Goal: Task Accomplishment & Management: Manage account settings

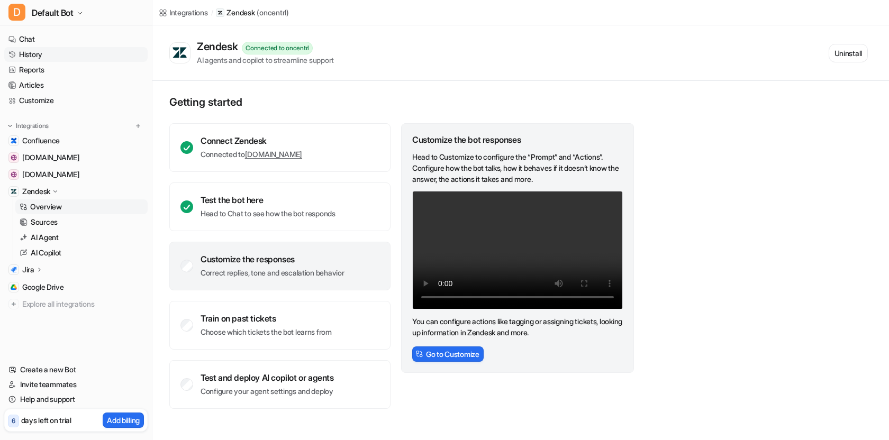
click at [37, 55] on link "History" at bounding box center [75, 54] width 143 height 15
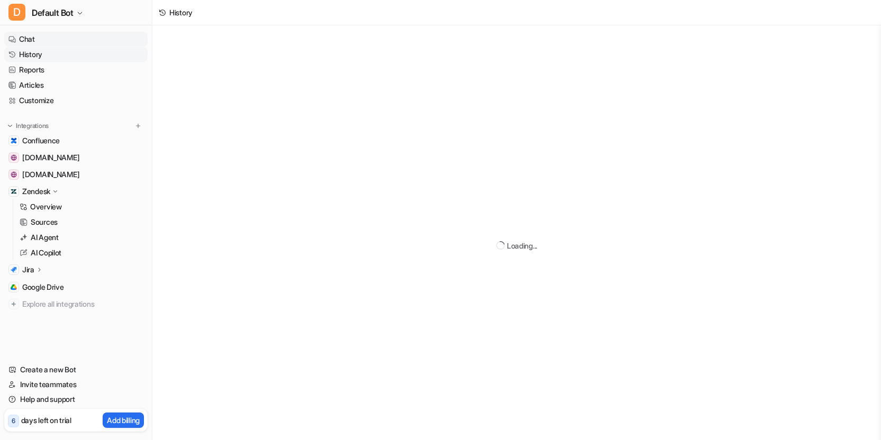
click at [39, 41] on link "Chat" at bounding box center [75, 39] width 143 height 15
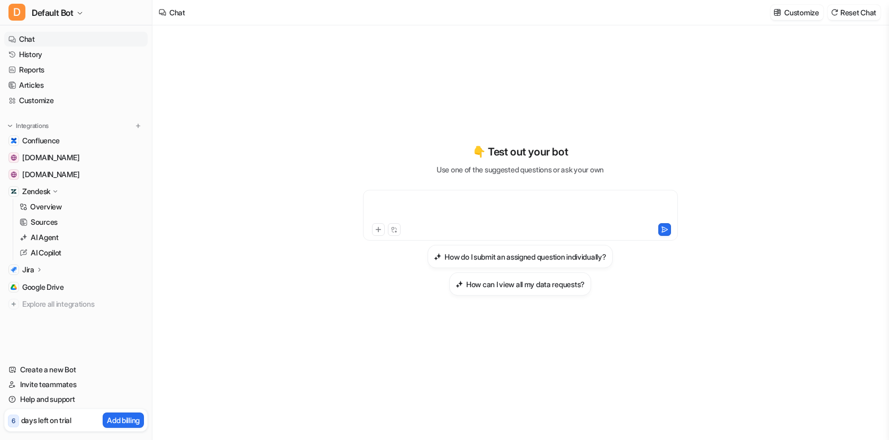
click at [476, 211] on div at bounding box center [521, 209] width 310 height 24
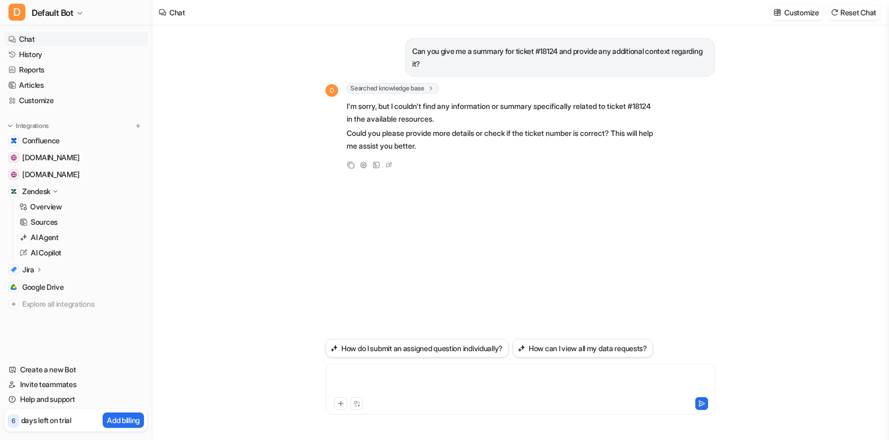
click at [437, 380] on div at bounding box center [520, 383] width 384 height 24
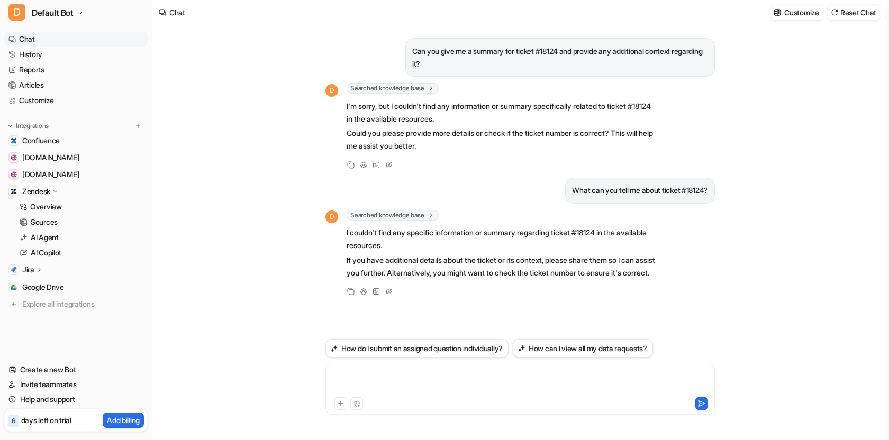
click at [393, 378] on div at bounding box center [520, 383] width 384 height 24
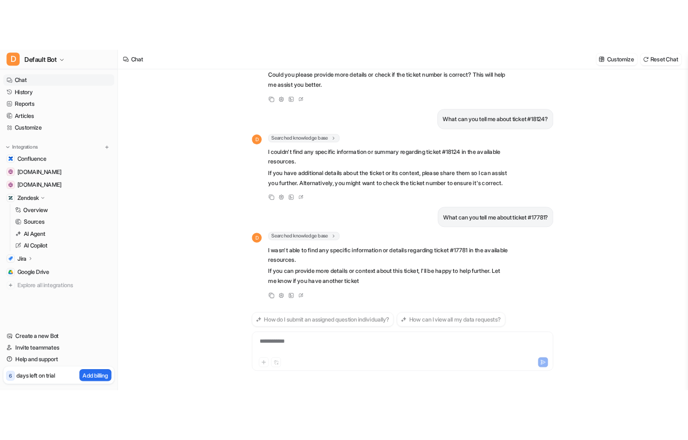
scroll to position [114, 0]
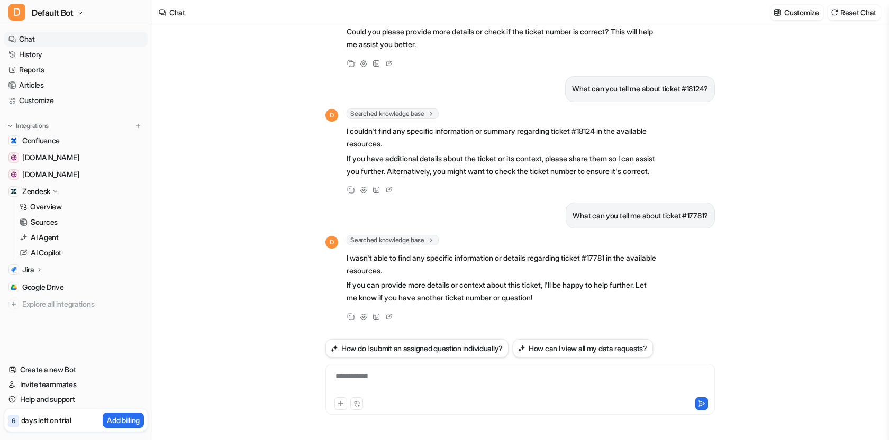
click at [54, 192] on icon at bounding box center [55, 191] width 8 height 7
click at [50, 193] on p "Zendesk" at bounding box center [36, 191] width 28 height 11
click at [38, 208] on p "Overview" at bounding box center [46, 207] width 32 height 11
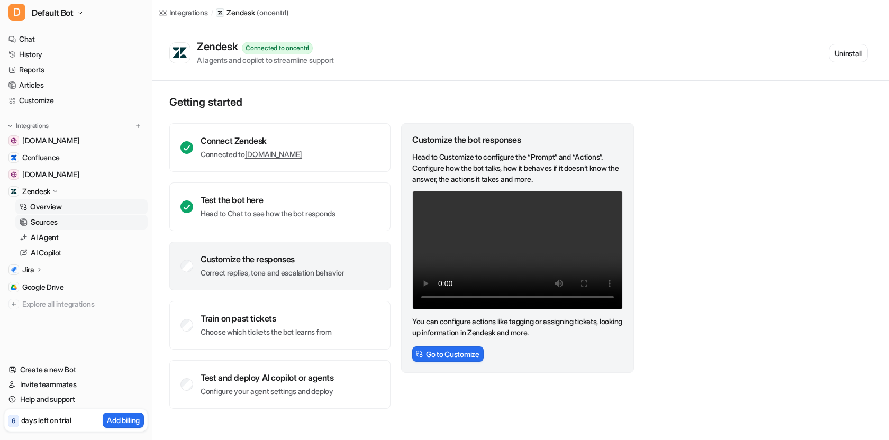
click at [48, 220] on p "Sources" at bounding box center [44, 222] width 27 height 11
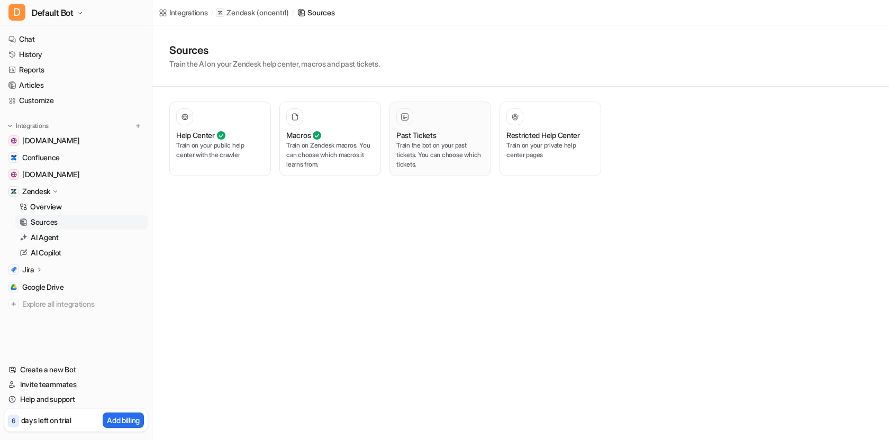
click at [407, 122] on div at bounding box center [404, 117] width 11 height 11
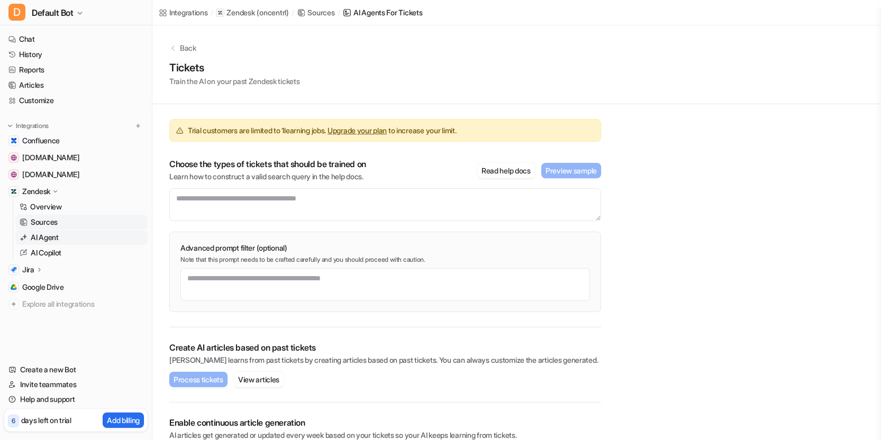
click at [43, 235] on p "AI Agent" at bounding box center [45, 237] width 28 height 11
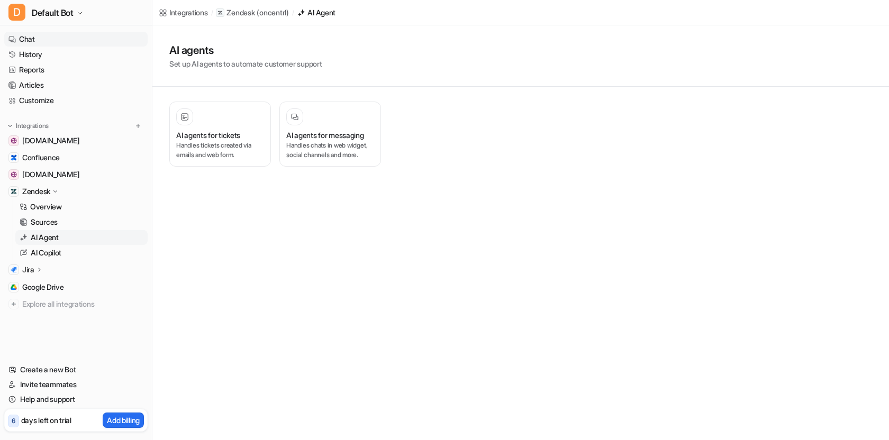
click at [32, 42] on link "Chat" at bounding box center [75, 39] width 143 height 15
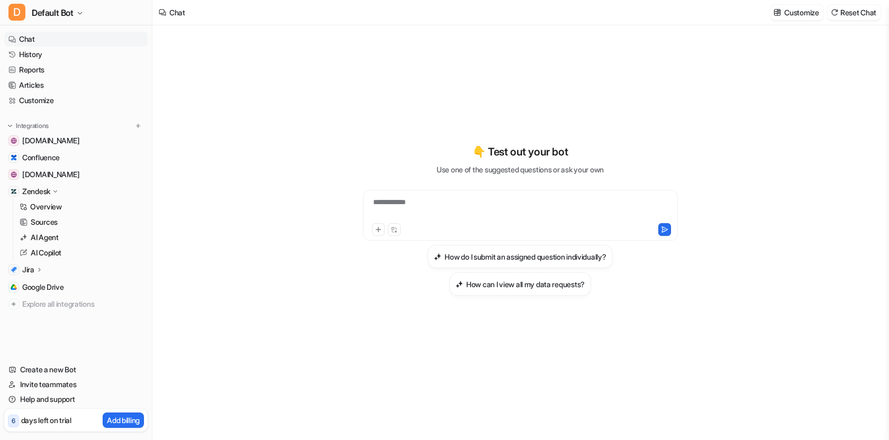
click at [442, 207] on div "**********" at bounding box center [521, 209] width 310 height 24
click at [486, 197] on div at bounding box center [521, 209] width 310 height 24
click at [853, 10] on button "Reset Chat" at bounding box center [854, 12] width 53 height 15
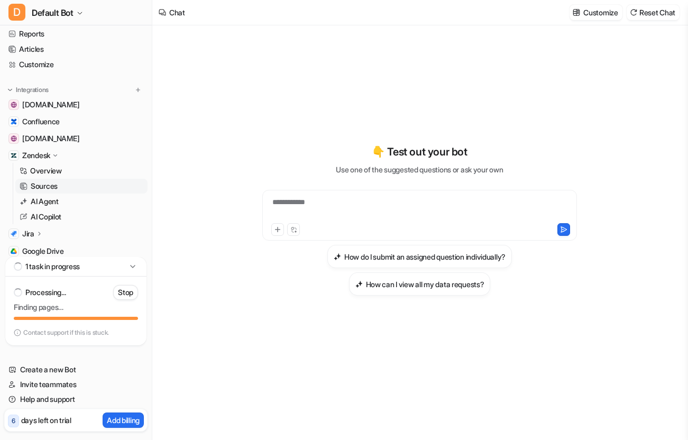
scroll to position [34, 0]
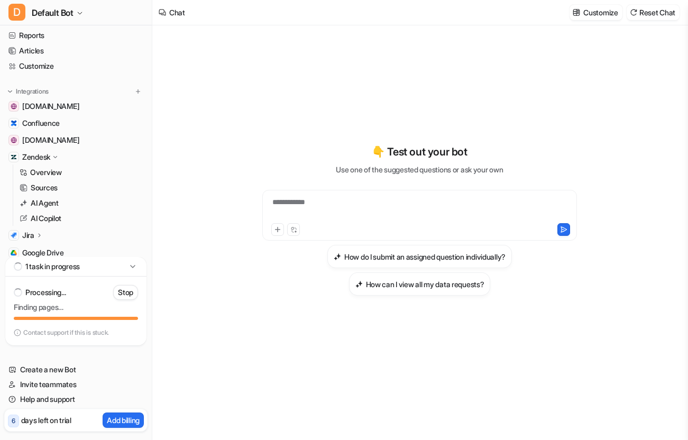
click at [38, 156] on p "Zendesk" at bounding box center [36, 157] width 28 height 11
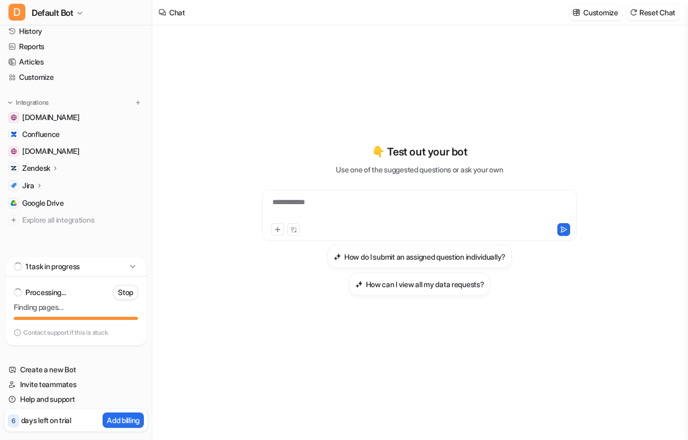
click at [42, 166] on p "Zendesk" at bounding box center [36, 168] width 28 height 11
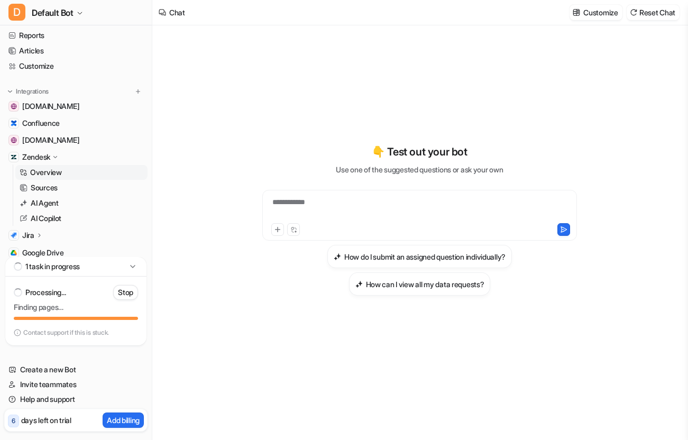
click at [45, 172] on p "Overview" at bounding box center [46, 172] width 32 height 11
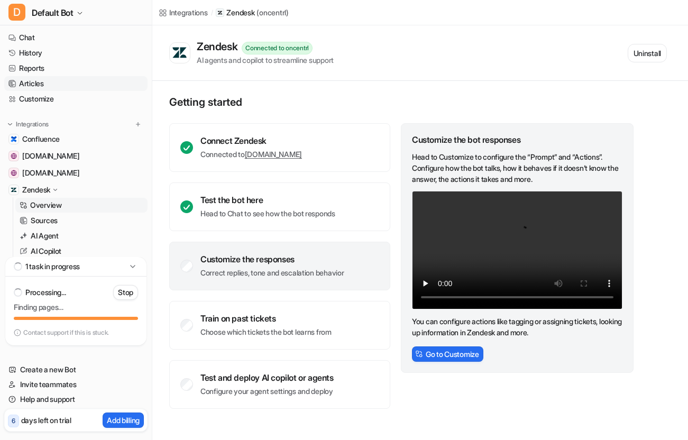
scroll to position [2, 0]
click at [39, 83] on link "Articles" at bounding box center [75, 83] width 143 height 15
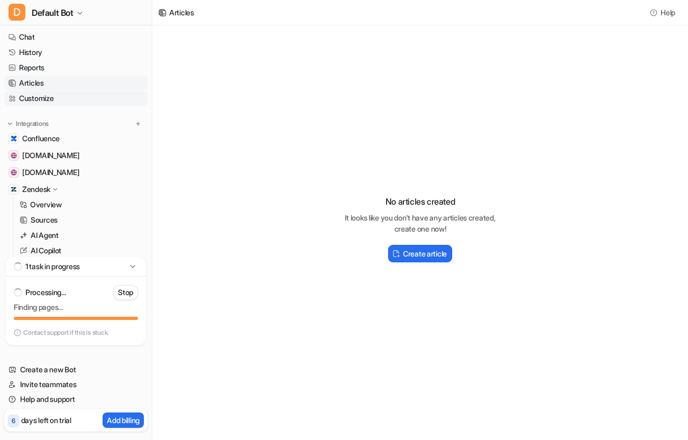
click at [25, 97] on link "Customize" at bounding box center [75, 98] width 143 height 15
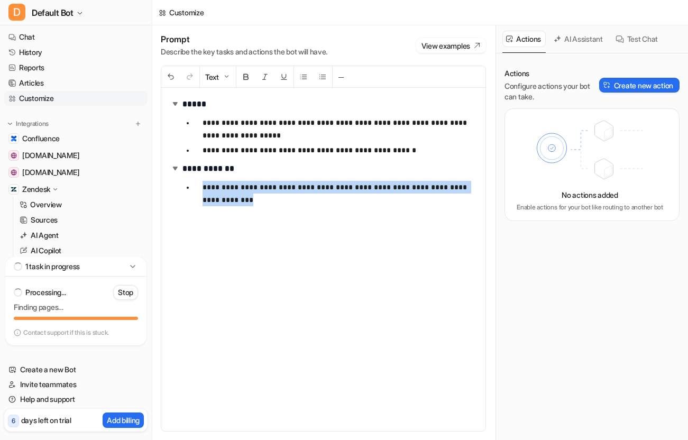
drag, startPoint x: 249, startPoint y: 203, endPoint x: 198, endPoint y: 189, distance: 52.6
click at [198, 189] on li "**********" at bounding box center [335, 193] width 283 height 25
click at [286, 217] on div "**********" at bounding box center [323, 259] width 324 height 343
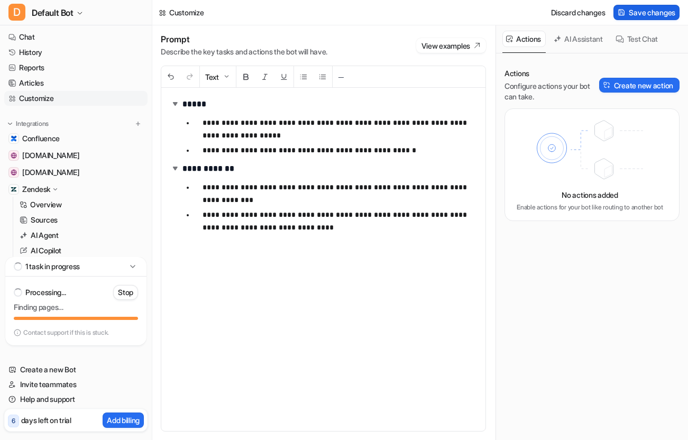
click at [645, 14] on span "Save changes" at bounding box center [652, 12] width 47 height 11
click at [56, 204] on p "Overview" at bounding box center [46, 204] width 32 height 11
click at [48, 222] on p "Sources" at bounding box center [44, 220] width 27 height 11
click at [51, 217] on p "Sources" at bounding box center [44, 220] width 27 height 11
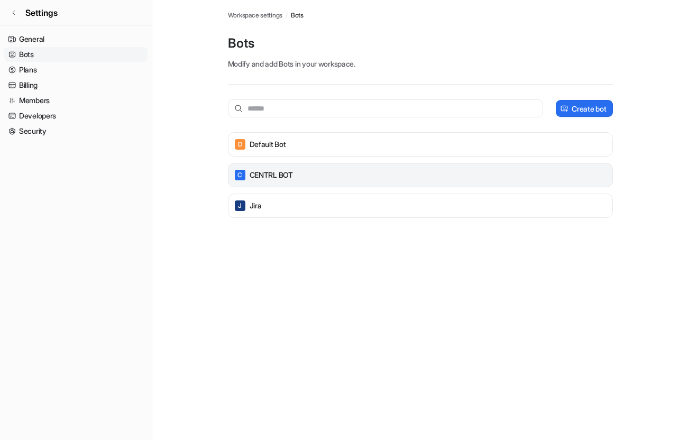
click at [419, 176] on div "C CENTRL BOT" at bounding box center [421, 175] width 376 height 15
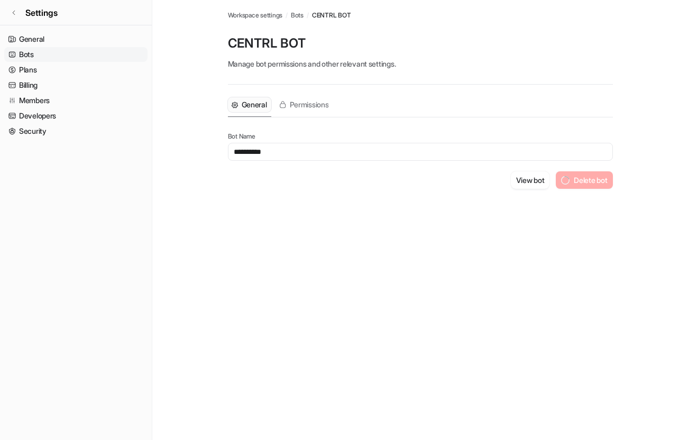
click at [267, 174] on div "View bot Delete bot" at bounding box center [420, 179] width 385 height 17
click at [312, 106] on span "Permissions" at bounding box center [309, 104] width 39 height 11
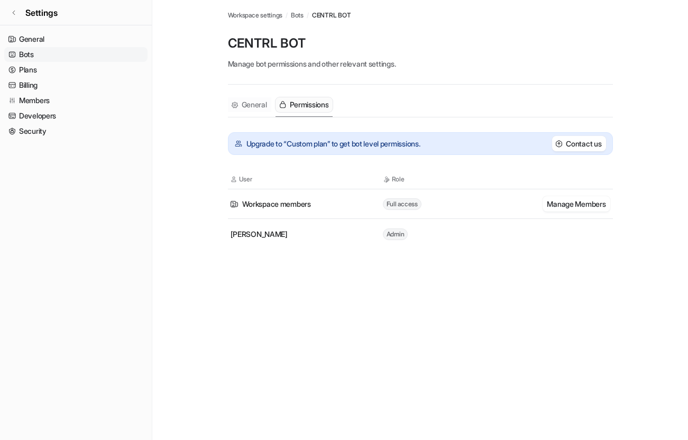
click at [258, 104] on span "General" at bounding box center [254, 104] width 25 height 11
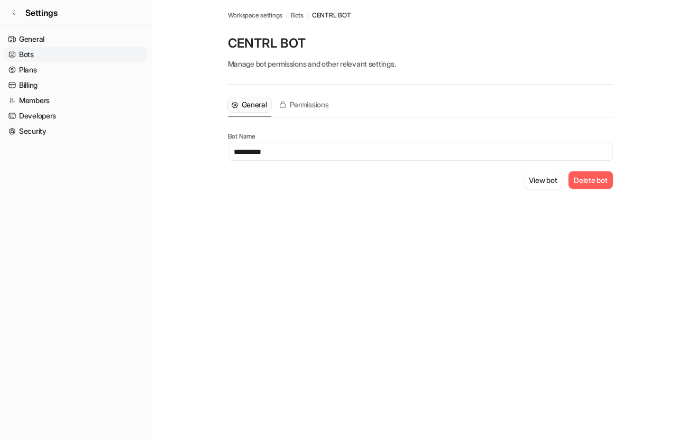
click at [600, 181] on button "Delete bot" at bounding box center [591, 179] width 44 height 17
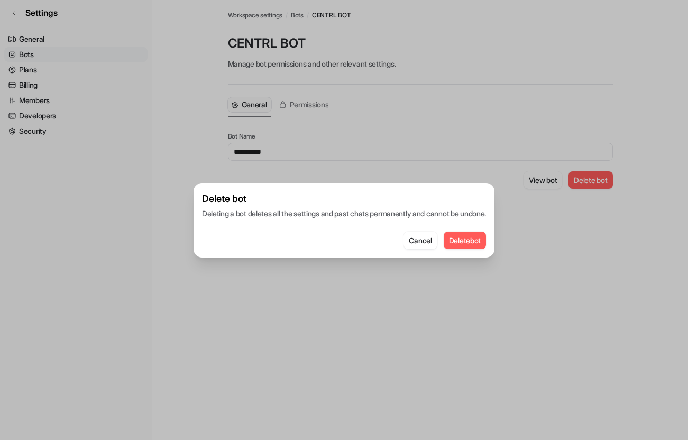
click at [475, 239] on button "Delete bot" at bounding box center [465, 240] width 43 height 17
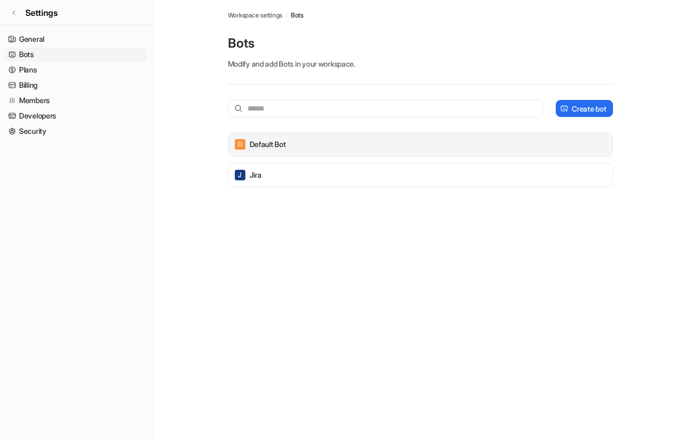
click at [277, 148] on p "Default Bot" at bounding box center [268, 144] width 37 height 11
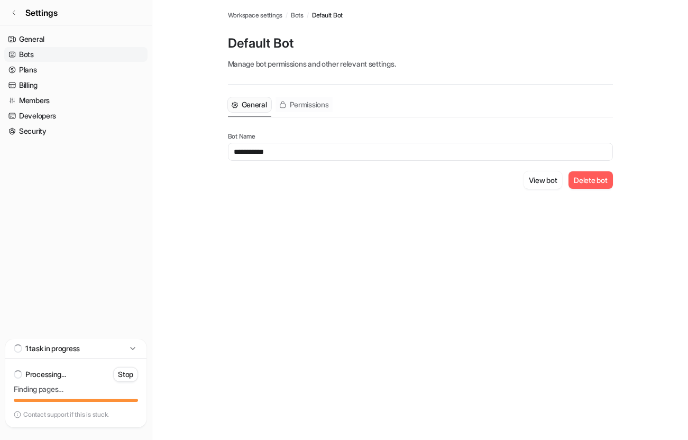
click at [305, 106] on span "Permissions" at bounding box center [309, 104] width 39 height 11
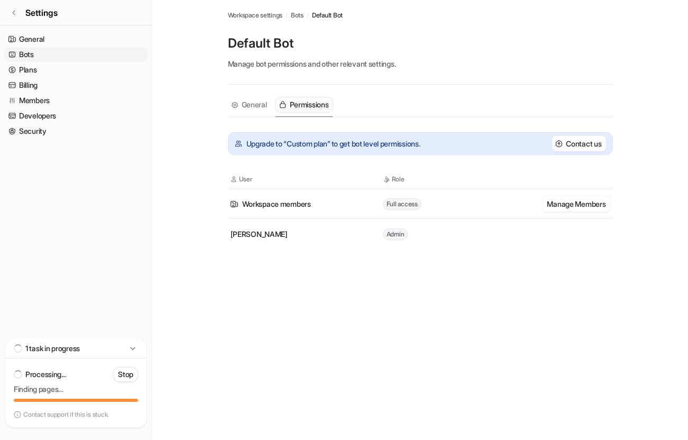
click at [458, 201] on td "Full access" at bounding box center [459, 203] width 152 height 13
click at [556, 206] on button "Manage Members" at bounding box center [576, 203] width 67 height 15
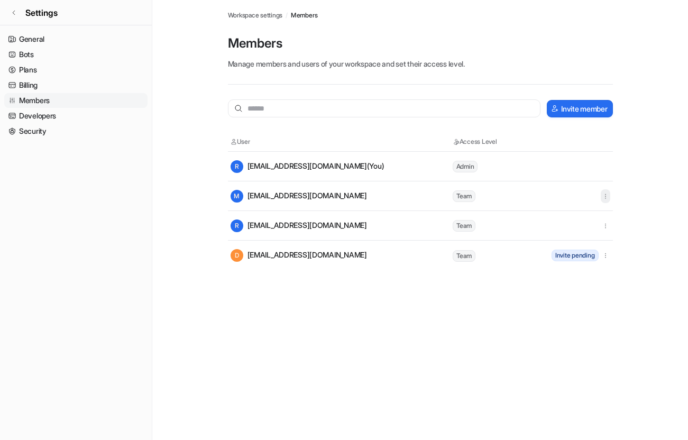
click at [603, 198] on icon "button" at bounding box center [605, 196] width 7 height 7
click at [635, 169] on main "Workspace settings / Members Members Manage members and users of your workspace…" at bounding box center [420, 135] width 536 height 270
click at [23, 51] on link "Bots" at bounding box center [75, 54] width 143 height 15
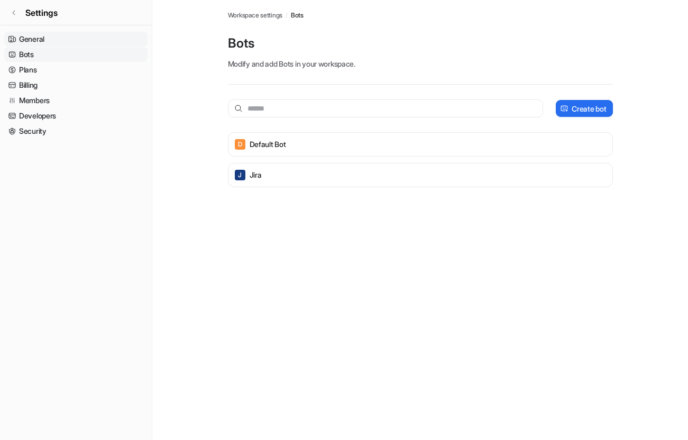
click at [30, 33] on link "General" at bounding box center [75, 39] width 143 height 15
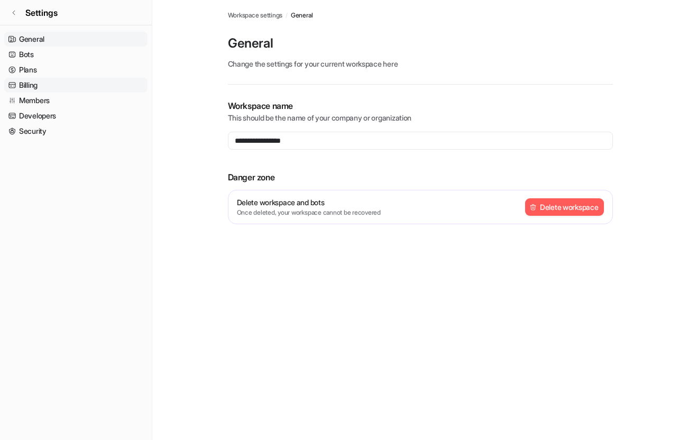
click at [36, 83] on link "Billing" at bounding box center [75, 85] width 143 height 15
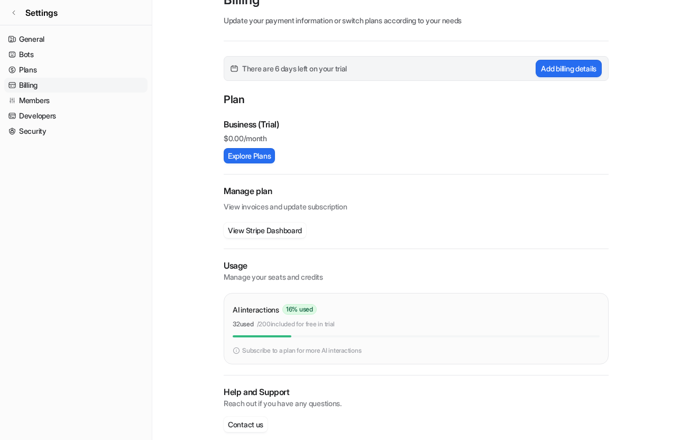
scroll to position [57, 0]
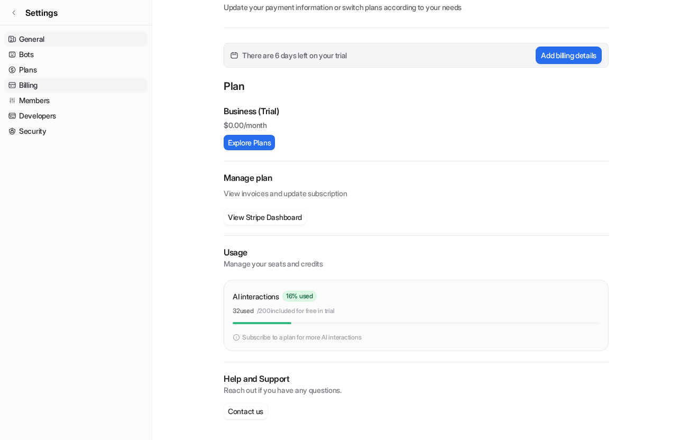
click at [35, 41] on link "General" at bounding box center [75, 39] width 143 height 15
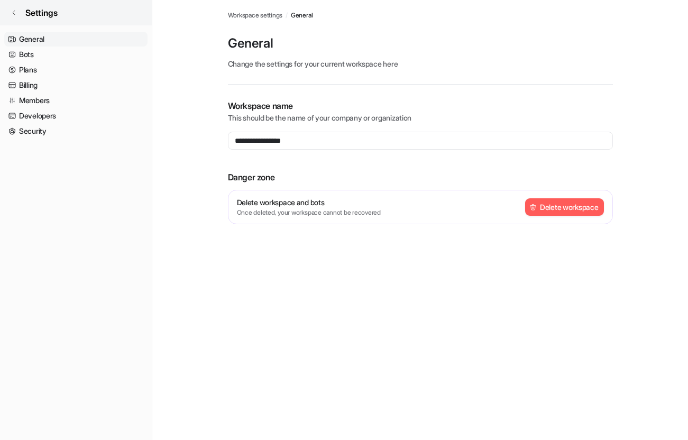
click at [17, 15] on link "Settings" at bounding box center [76, 12] width 152 height 25
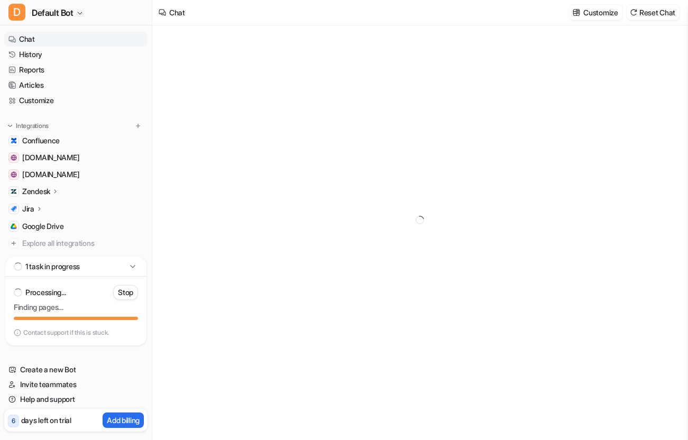
type textarea "**********"
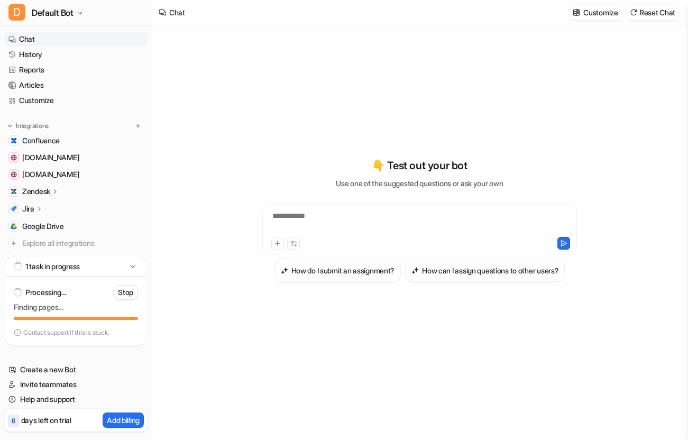
click at [55, 190] on icon at bounding box center [55, 191] width 7 height 8
click at [39, 192] on p "Zendesk" at bounding box center [36, 191] width 28 height 11
click at [40, 204] on p "Overview" at bounding box center [46, 207] width 32 height 11
click at [56, 208] on p "Overview" at bounding box center [46, 207] width 32 height 11
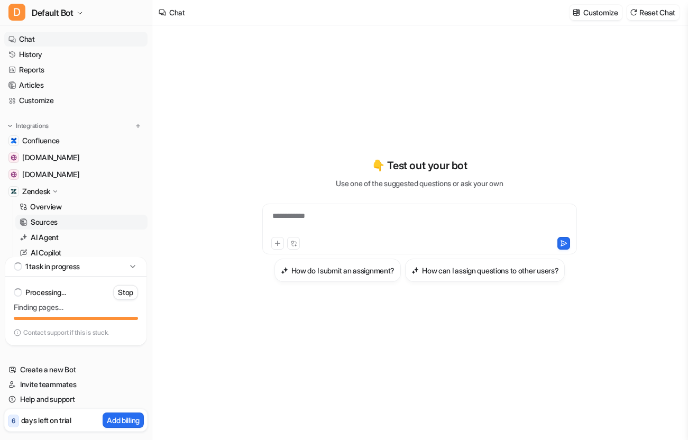
click at [48, 219] on p "Sources" at bounding box center [44, 222] width 27 height 11
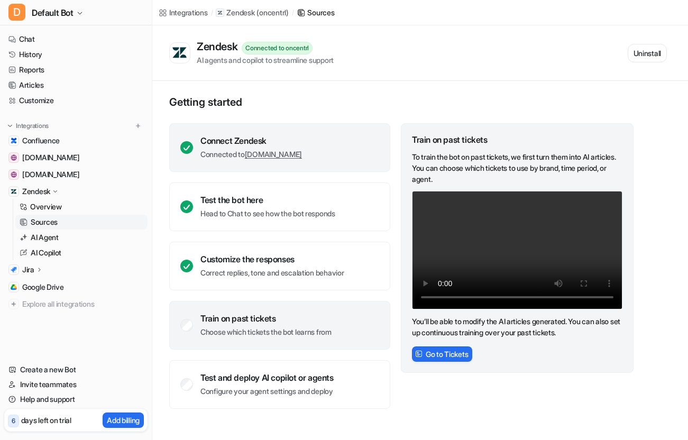
click at [337, 142] on div "Connect Zendesk Connected to [DOMAIN_NAME]" at bounding box center [279, 147] width 221 height 49
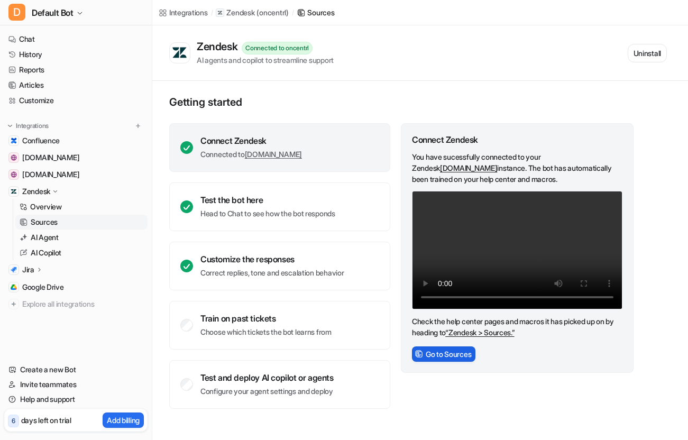
click at [443, 350] on button "Go to Sources" at bounding box center [443, 354] width 63 height 15
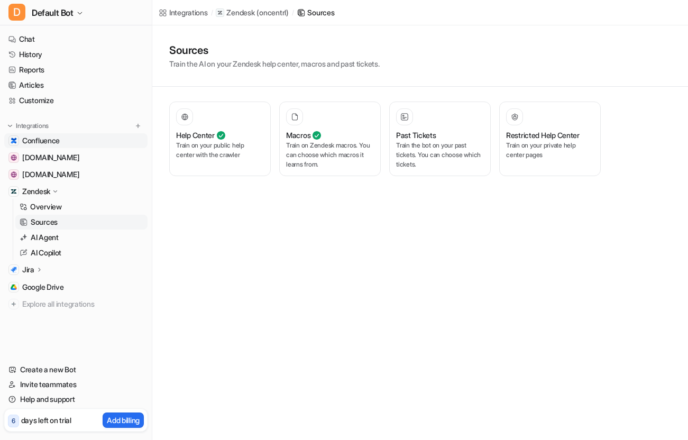
click at [47, 142] on span "Confluence" at bounding box center [41, 140] width 38 height 11
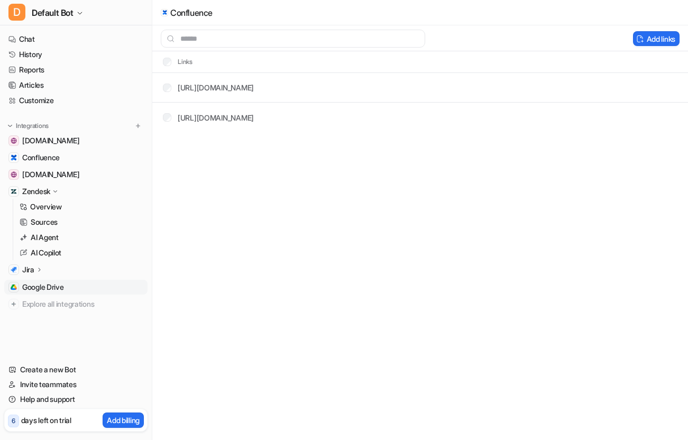
click at [46, 288] on span "Google Drive" at bounding box center [43, 287] width 42 height 11
click at [237, 88] on link "[URL][DOMAIN_NAME]" at bounding box center [216, 88] width 76 height 9
